Goal: Find specific page/section: Find specific page/section

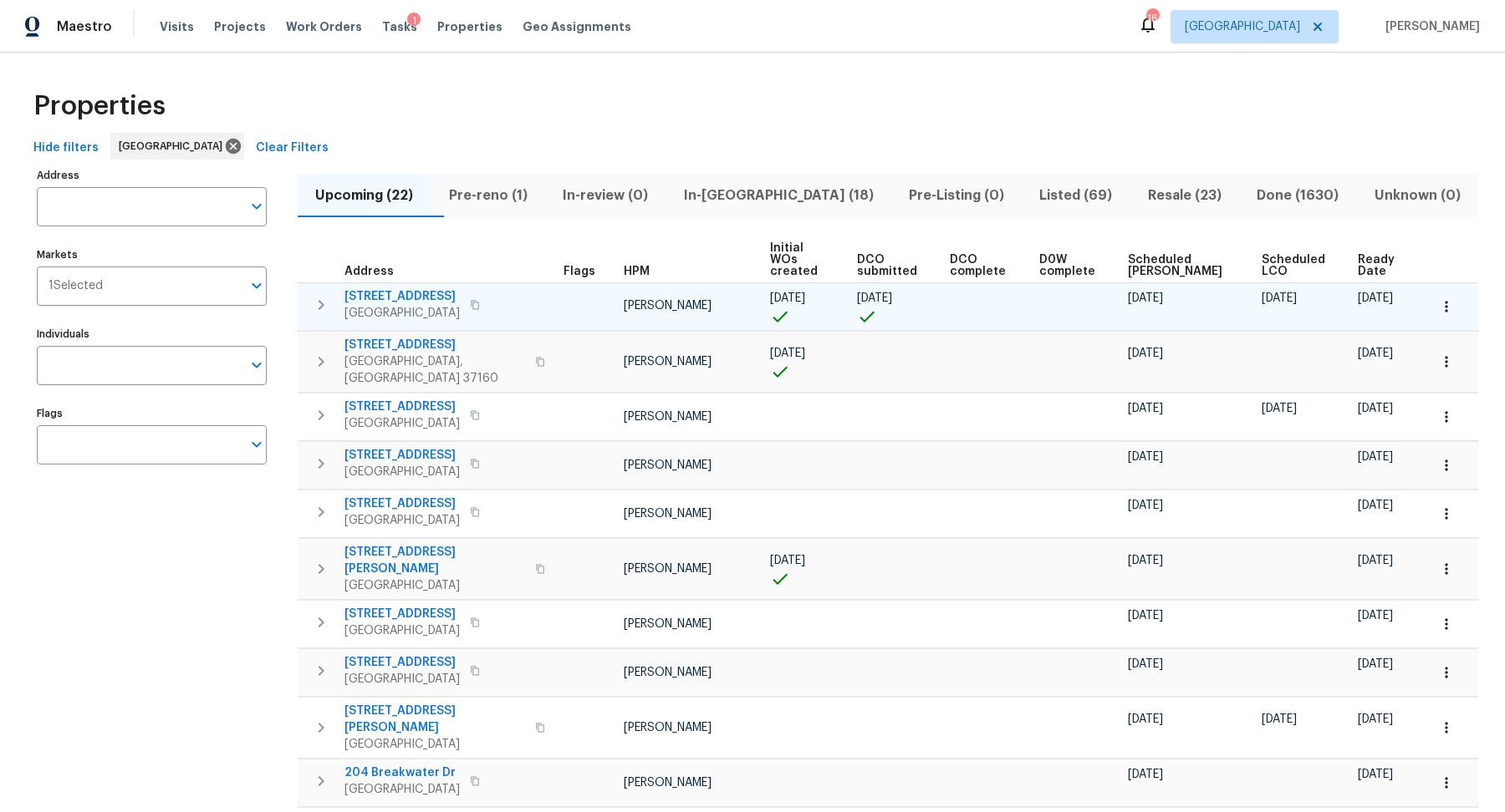
click at [1451, 298] on icon "button" at bounding box center [1445, 306] width 17 height 17
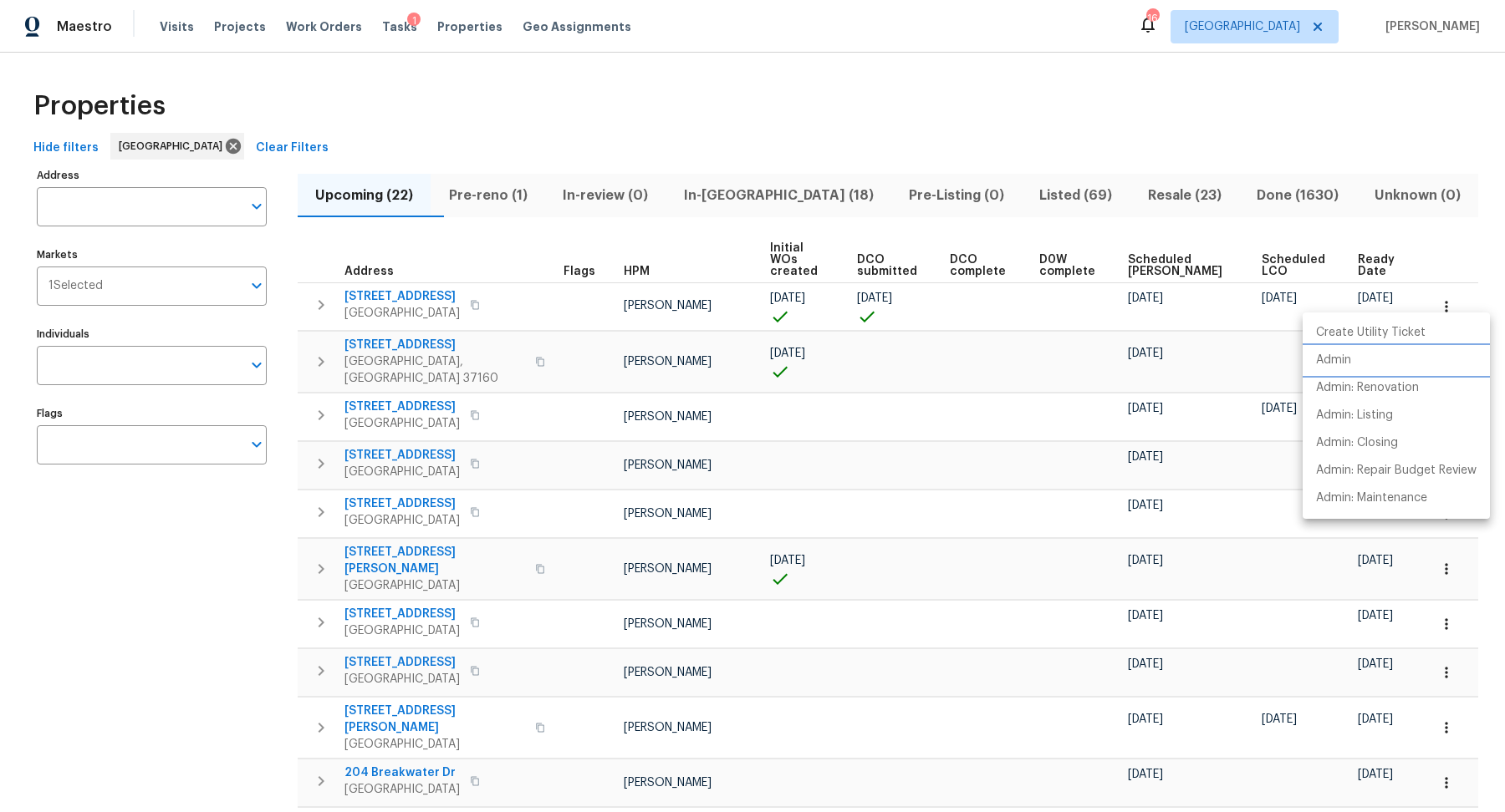
click at [1349, 357] on p "Admin" at bounding box center [1332, 361] width 35 height 18
click at [386, 289] on div at bounding box center [752, 406] width 1505 height 812
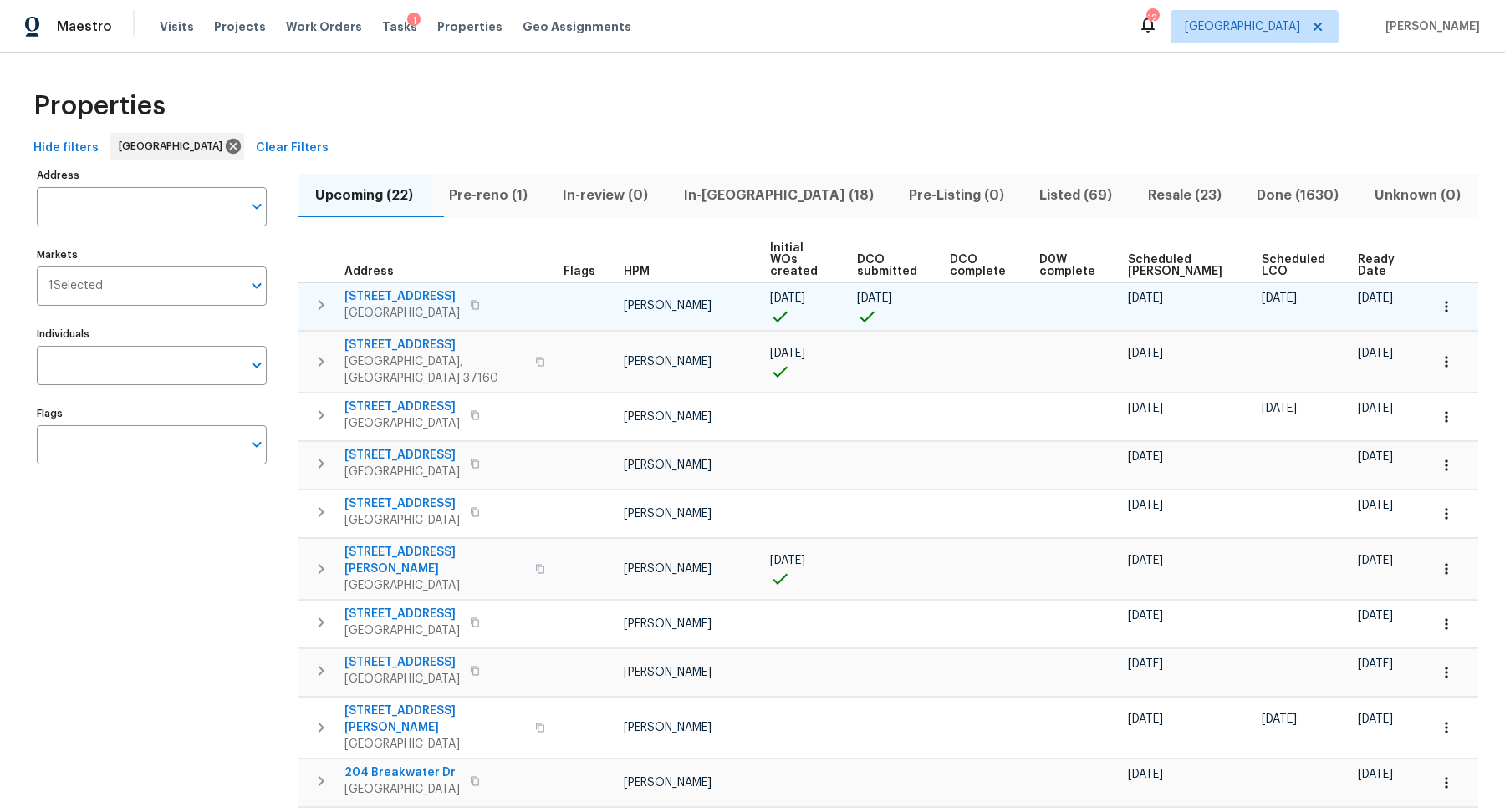
click at [388, 288] on span "[STREET_ADDRESS]" at bounding box center [403, 296] width 116 height 17
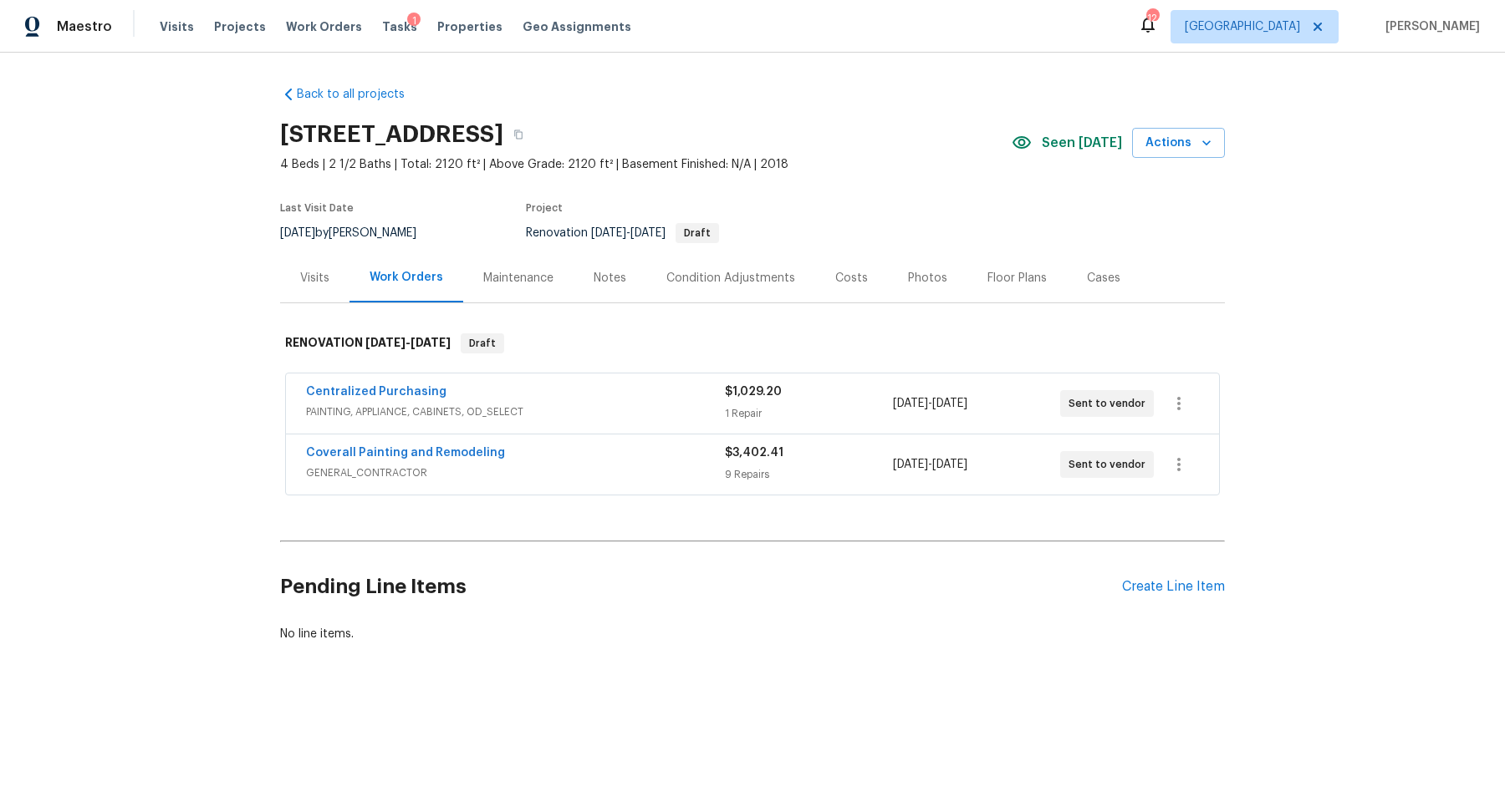
click at [611, 280] on div "Notes" at bounding box center [609, 278] width 33 height 17
